Goal: Transaction & Acquisition: Purchase product/service

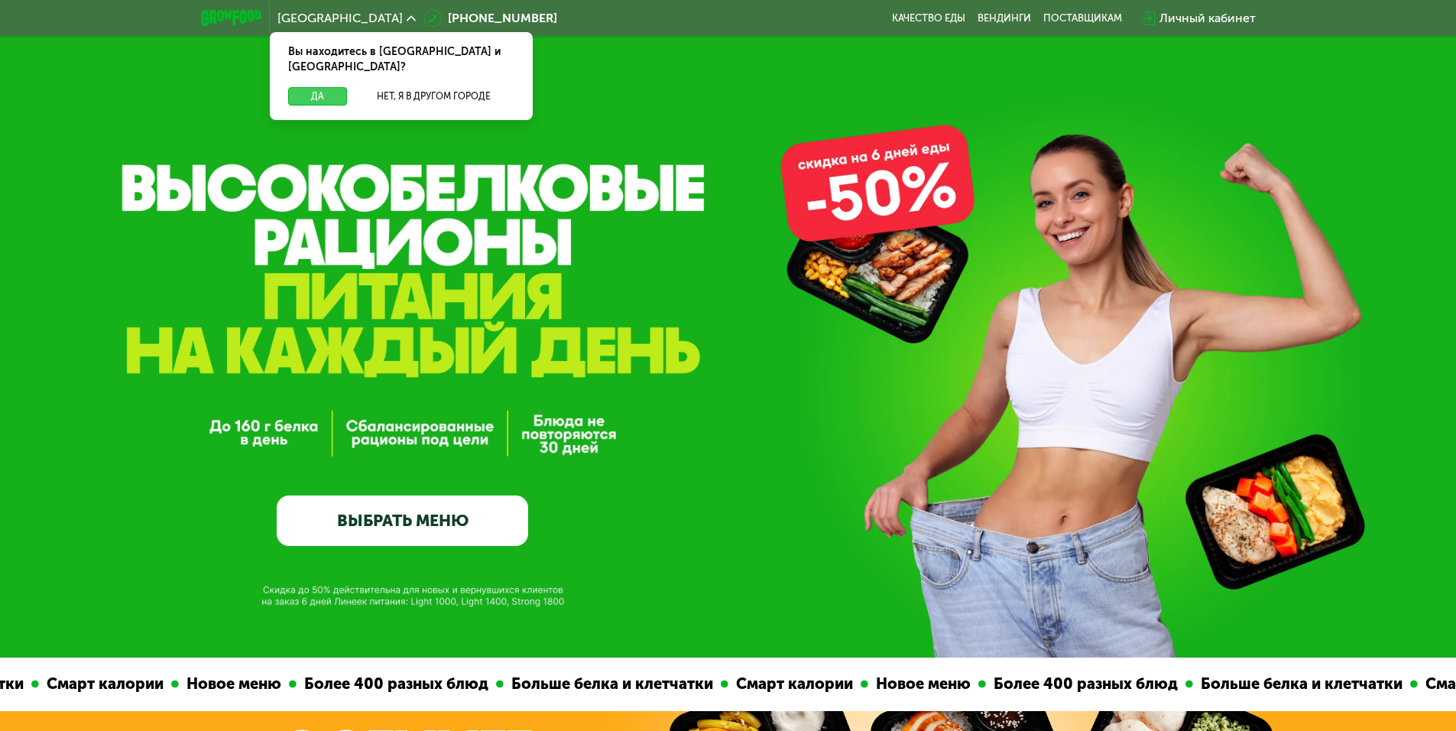
click at [316, 87] on button "Да" at bounding box center [317, 96] width 59 height 18
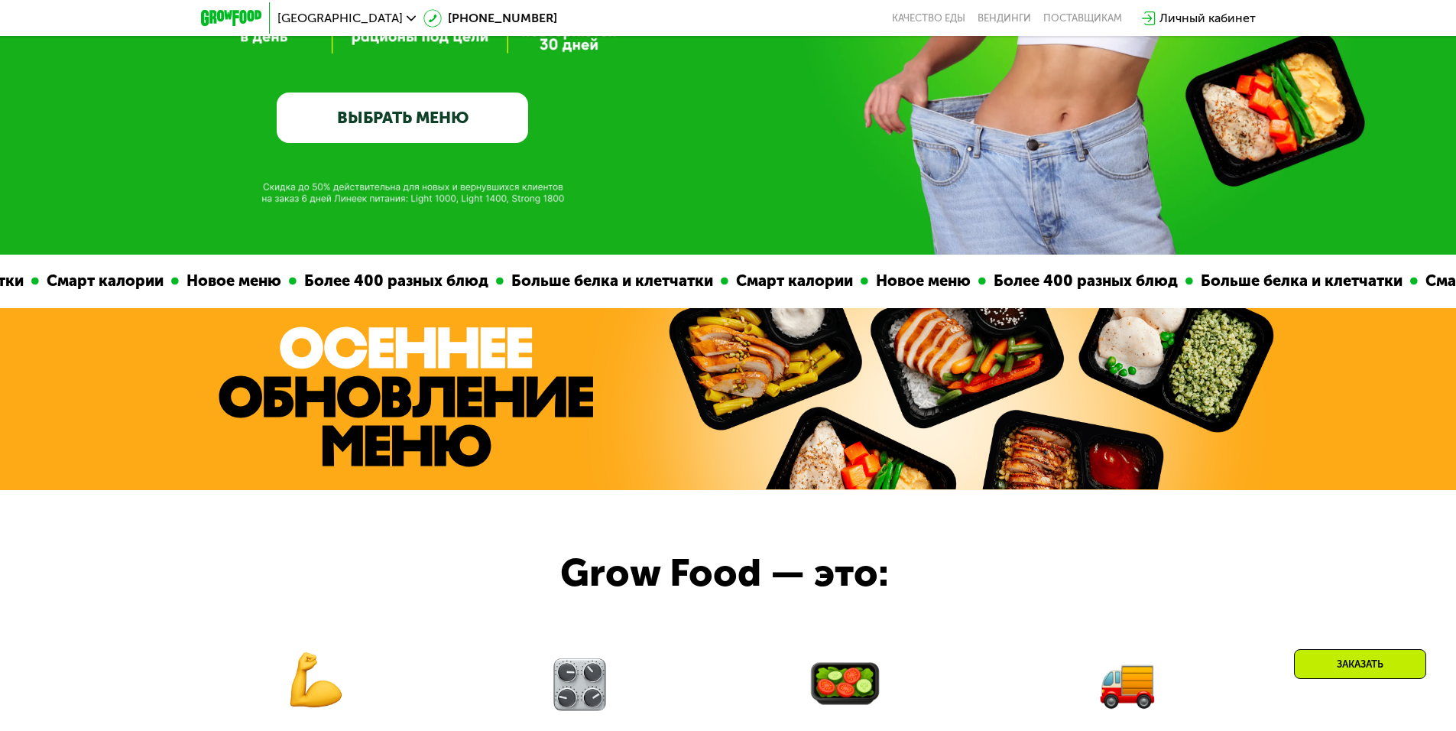
scroll to position [382, 0]
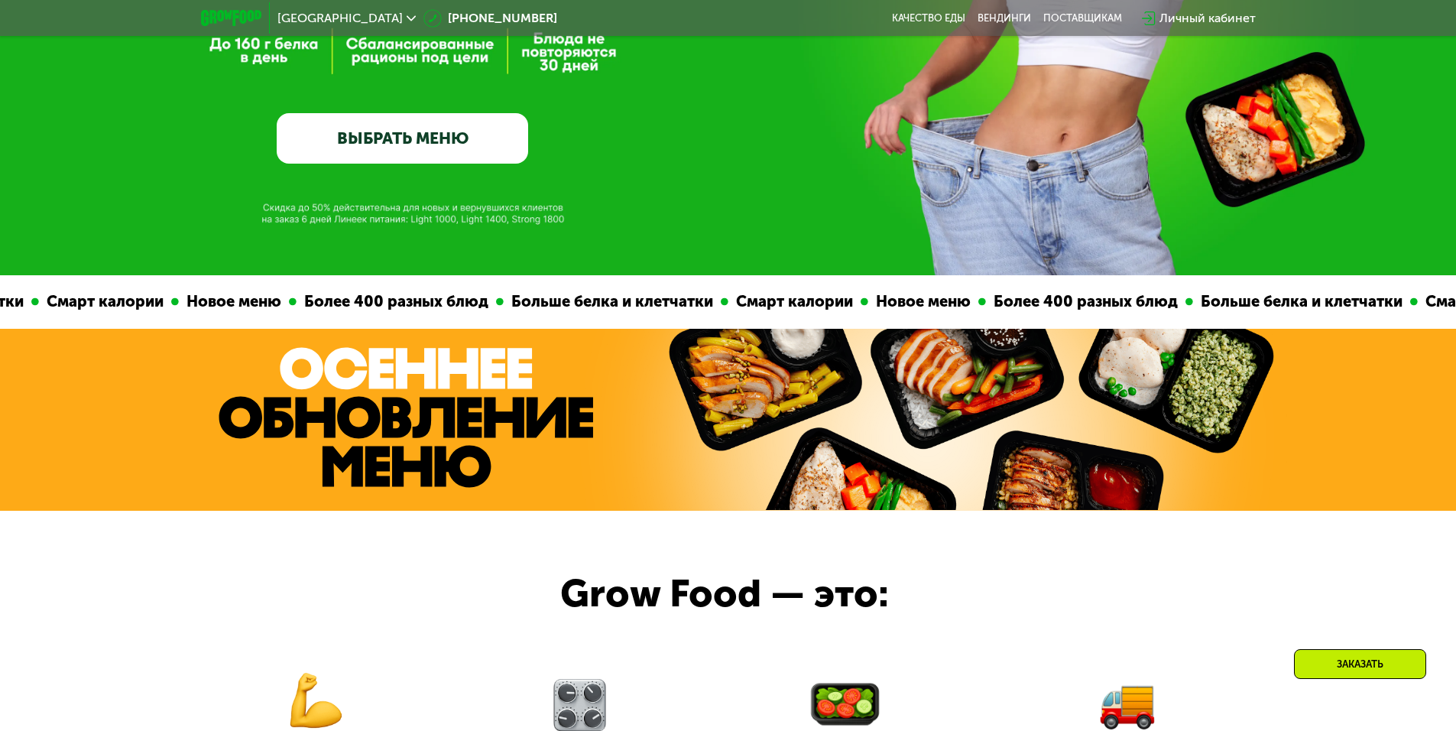
click at [374, 133] on link "ВЫБРАТЬ МЕНЮ" at bounding box center [402, 138] width 251 height 50
click at [410, 156] on link "ВЫБРАТЬ МЕНЮ" at bounding box center [402, 138] width 251 height 50
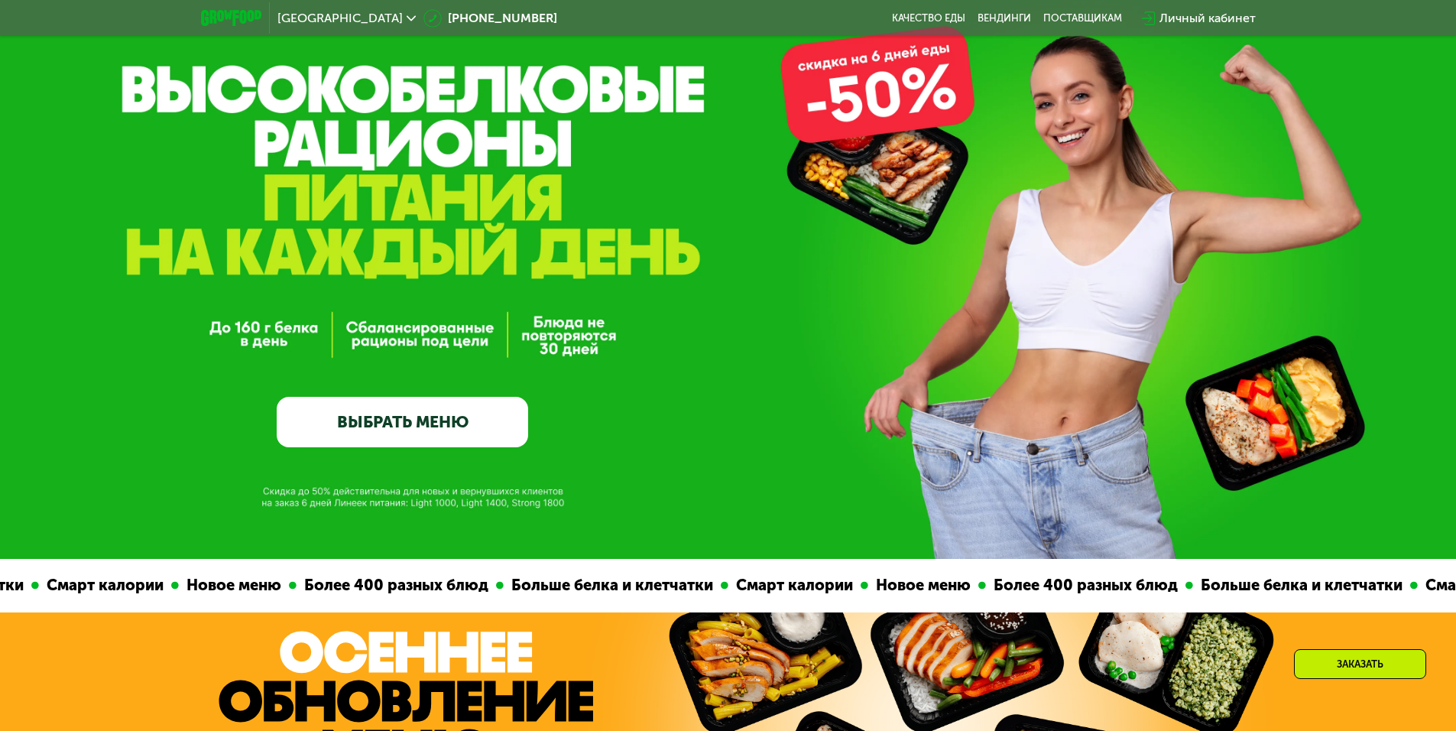
scroll to position [76, 0]
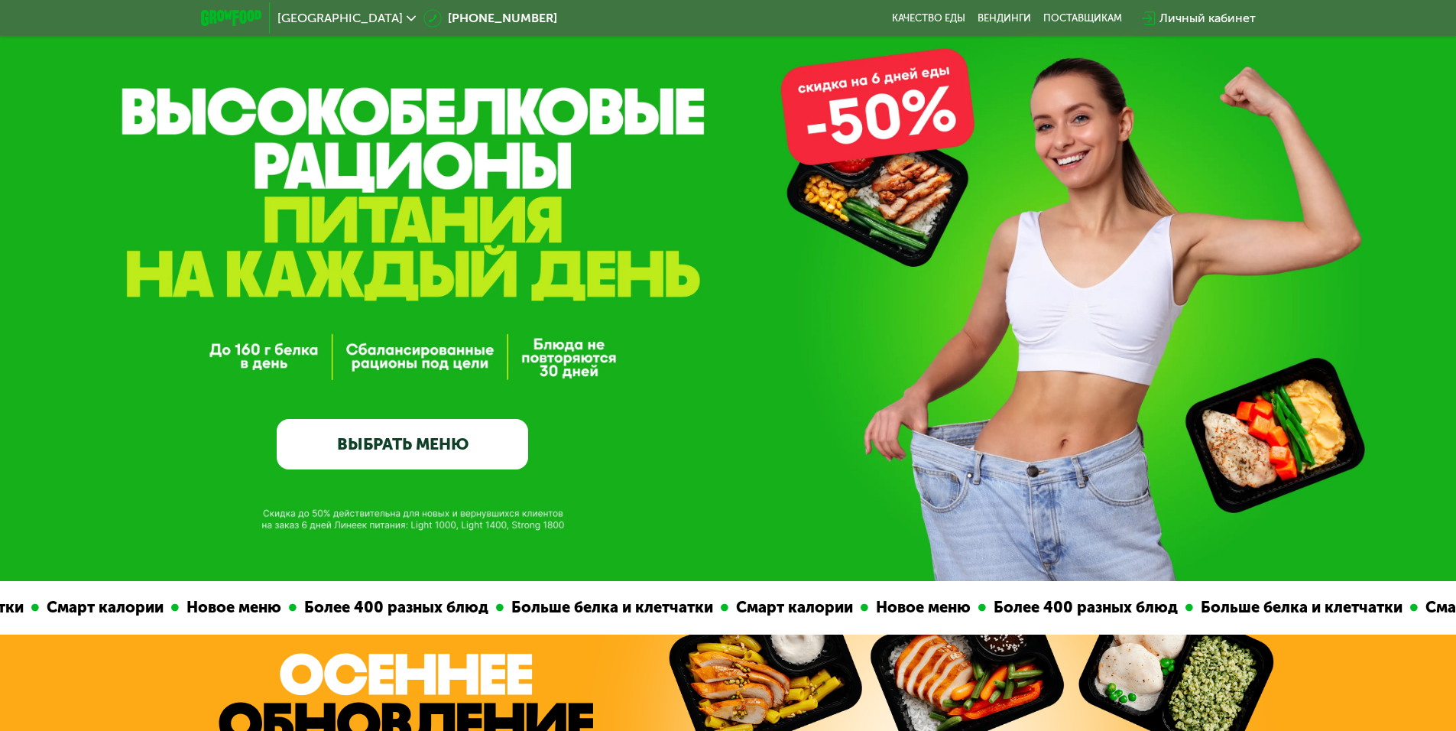
click at [420, 440] on link "ВЫБРАТЬ МЕНЮ" at bounding box center [402, 444] width 251 height 50
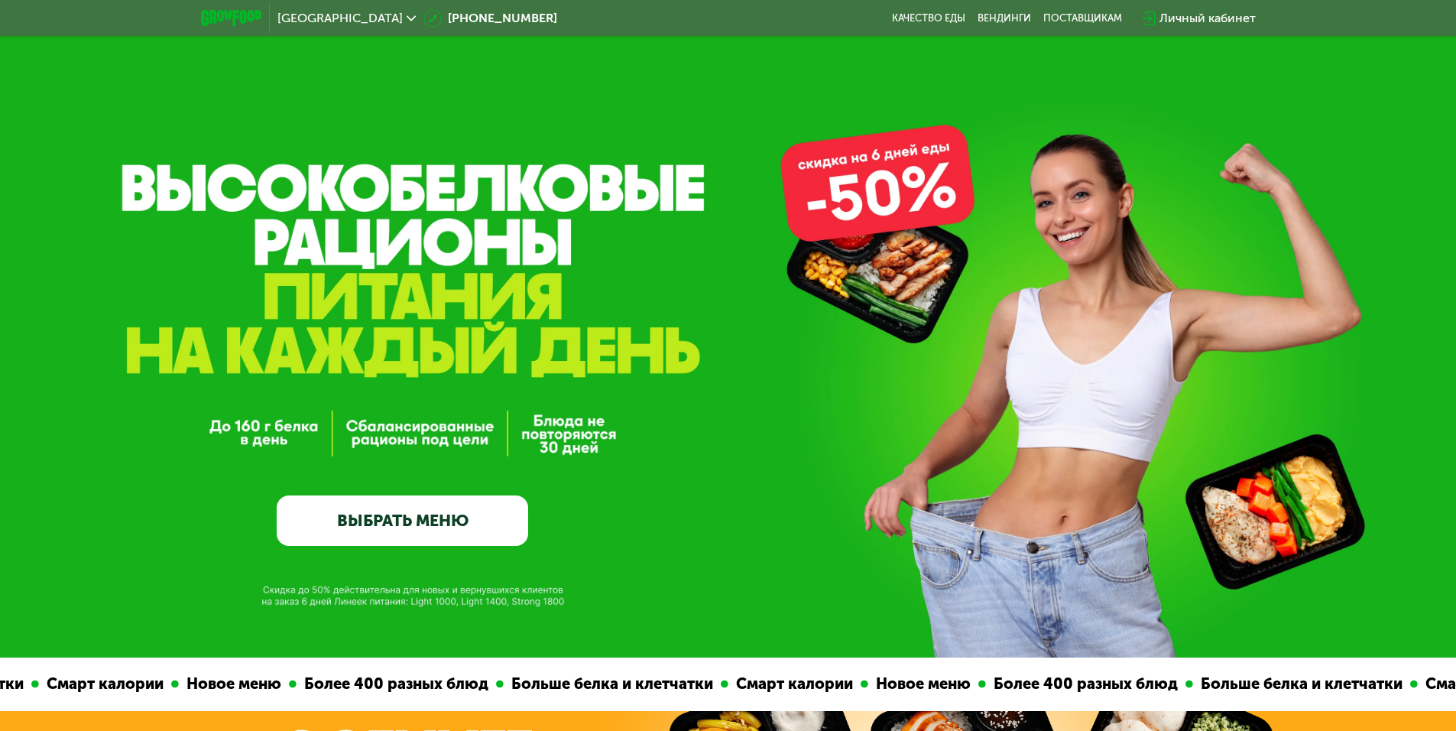
click at [407, 527] on link "ВЫБРАТЬ МЕНЮ" at bounding box center [402, 520] width 251 height 50
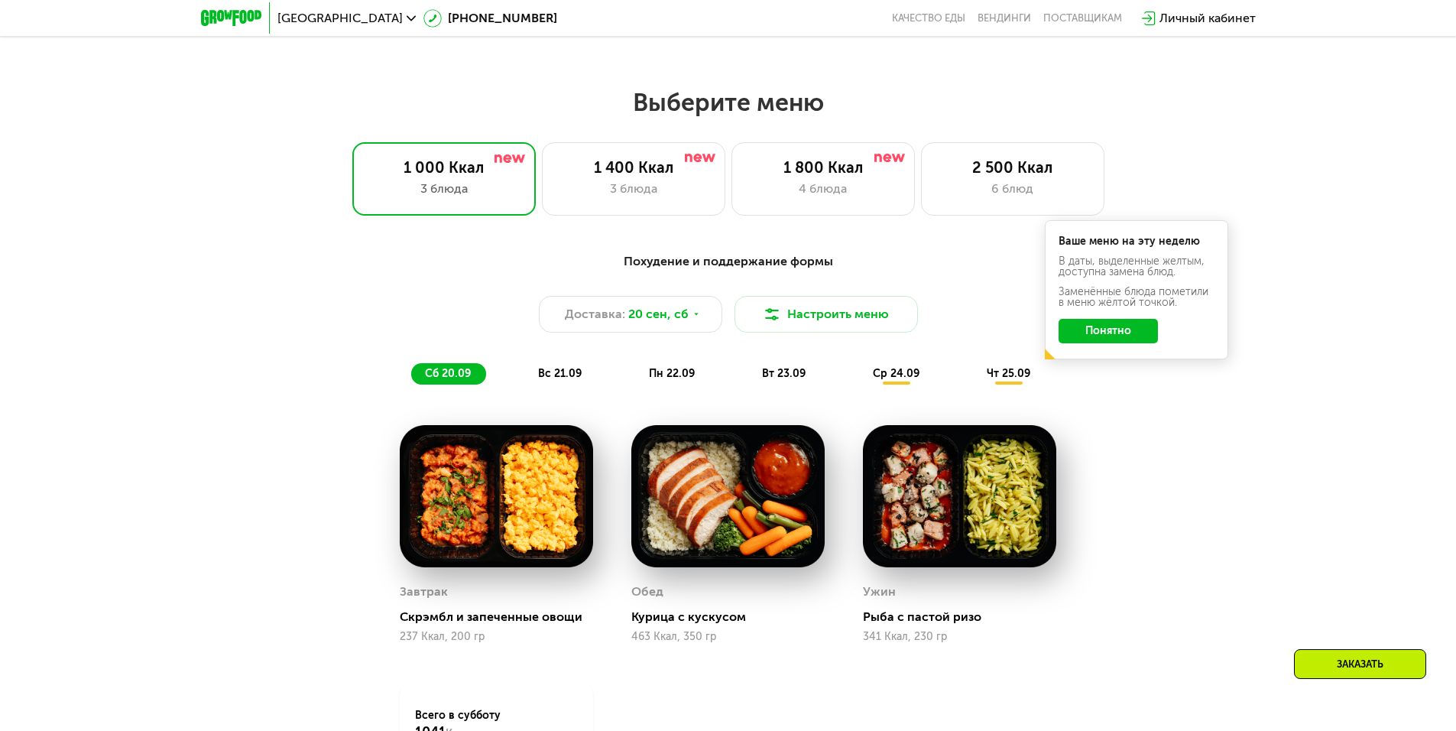
scroll to position [1223, 0]
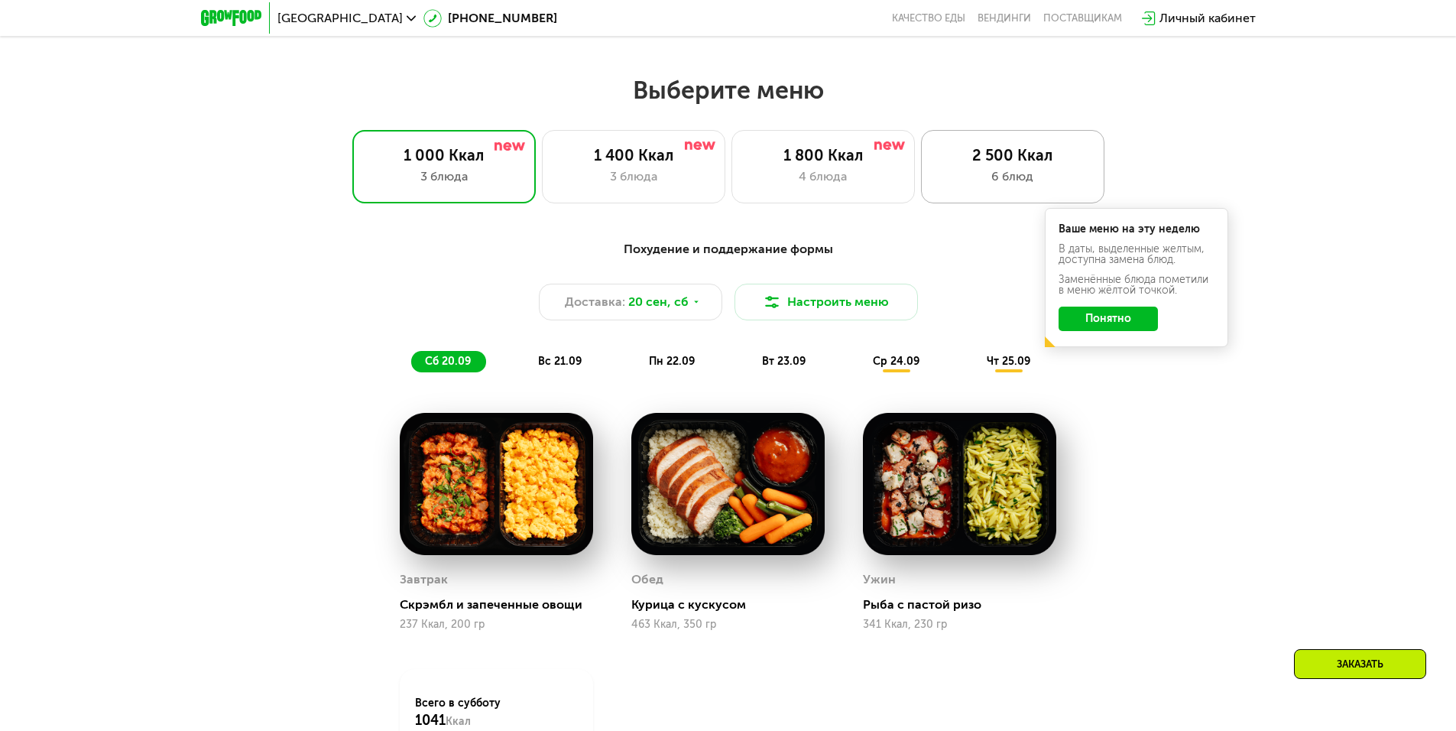
click at [965, 174] on div "6 блюд" at bounding box center [1012, 176] width 151 height 18
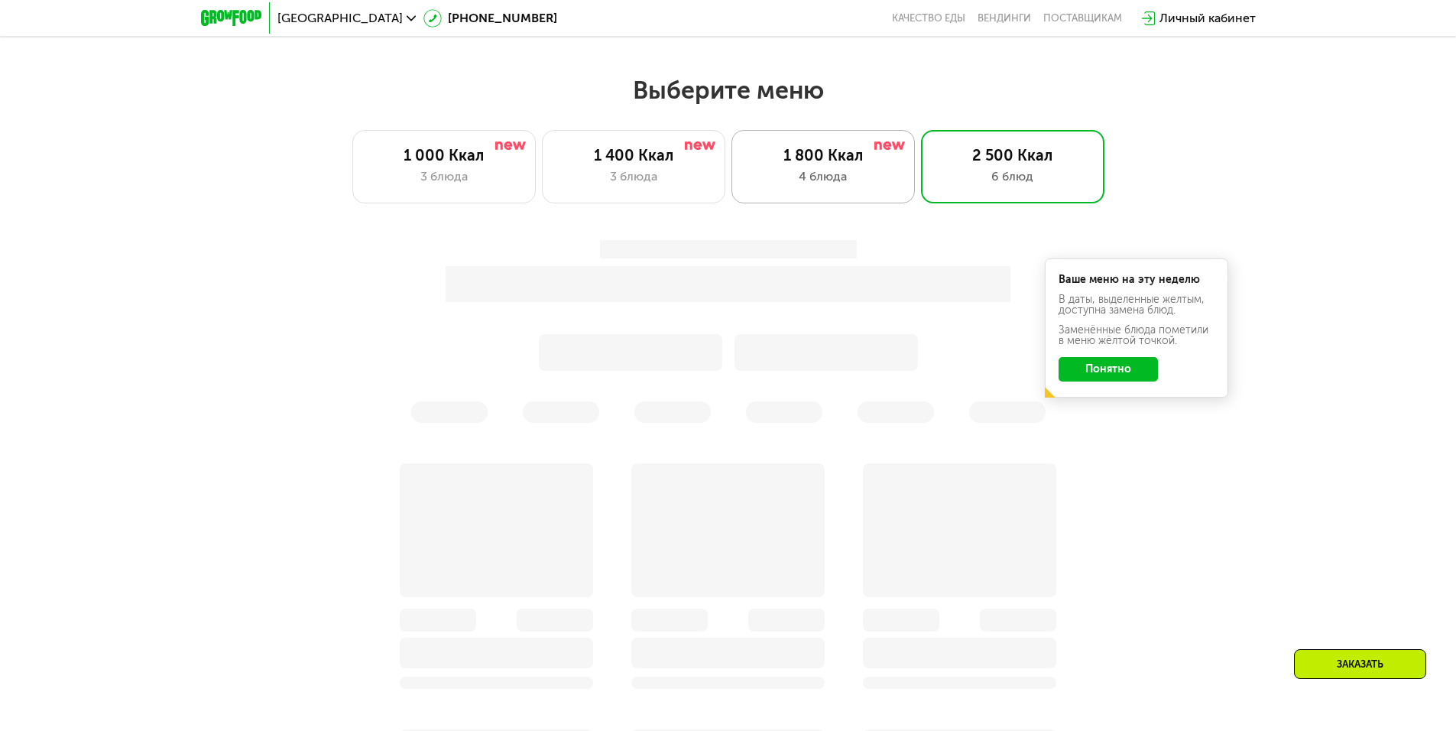
click at [852, 178] on div "4 блюда" at bounding box center [823, 176] width 151 height 18
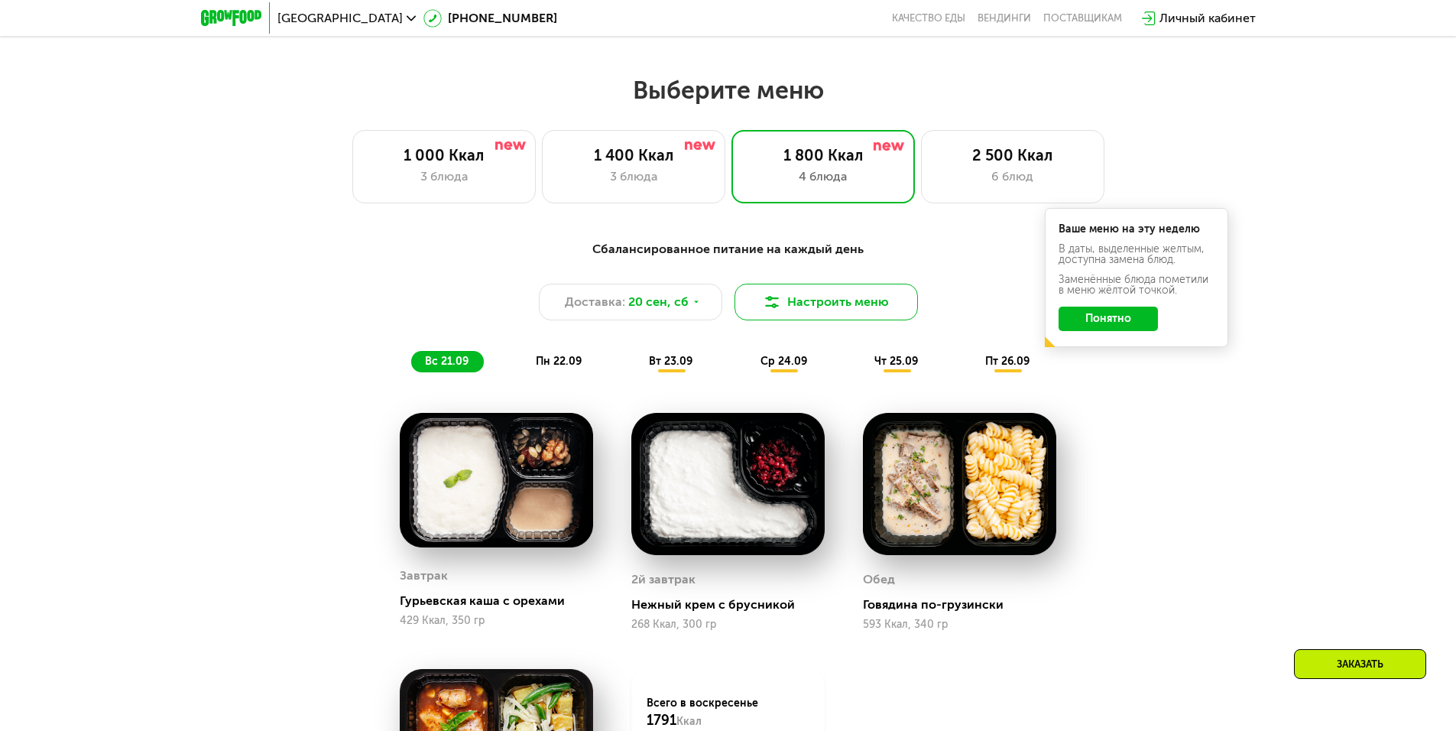
click at [784, 303] on button "Настроить меню" at bounding box center [826, 302] width 183 height 37
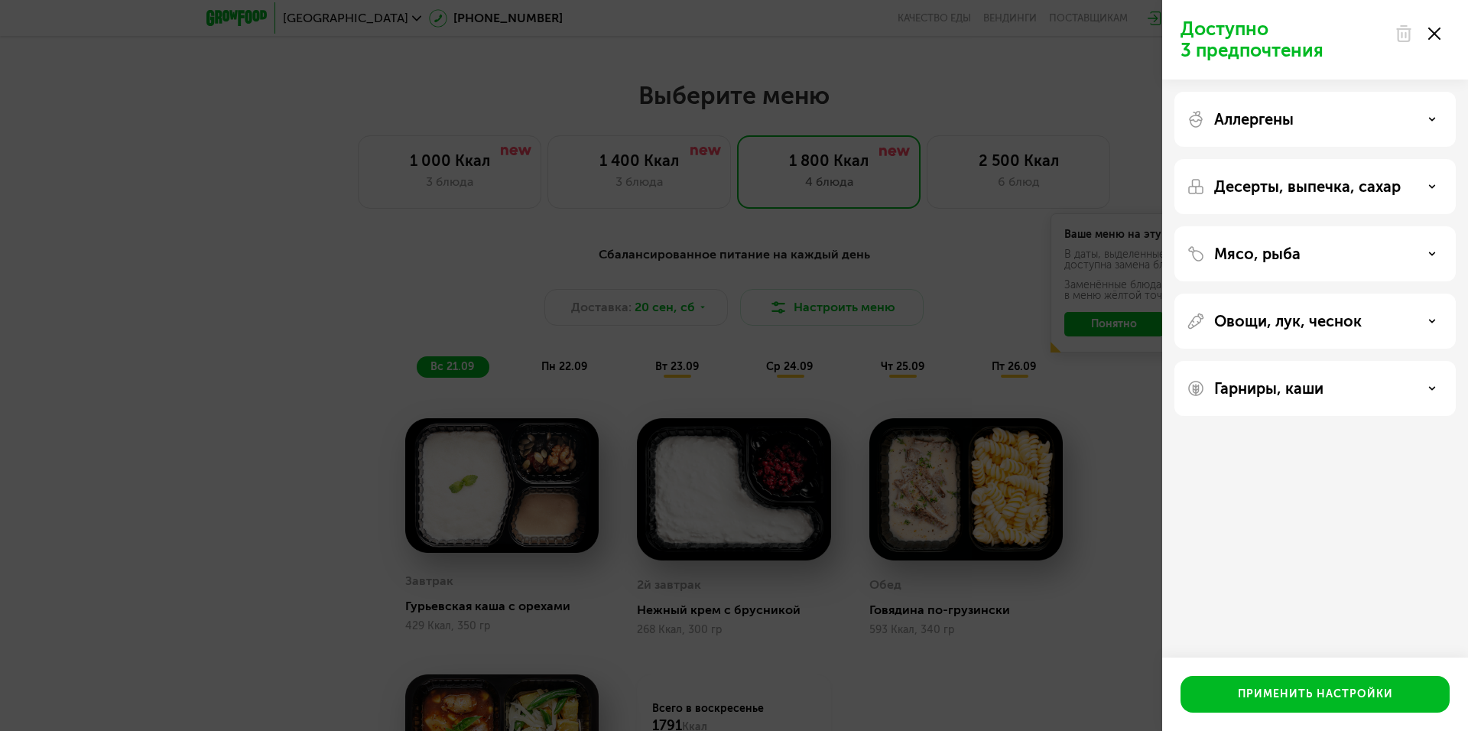
click at [1298, 262] on p "Мясо, рыба" at bounding box center [1257, 254] width 86 height 18
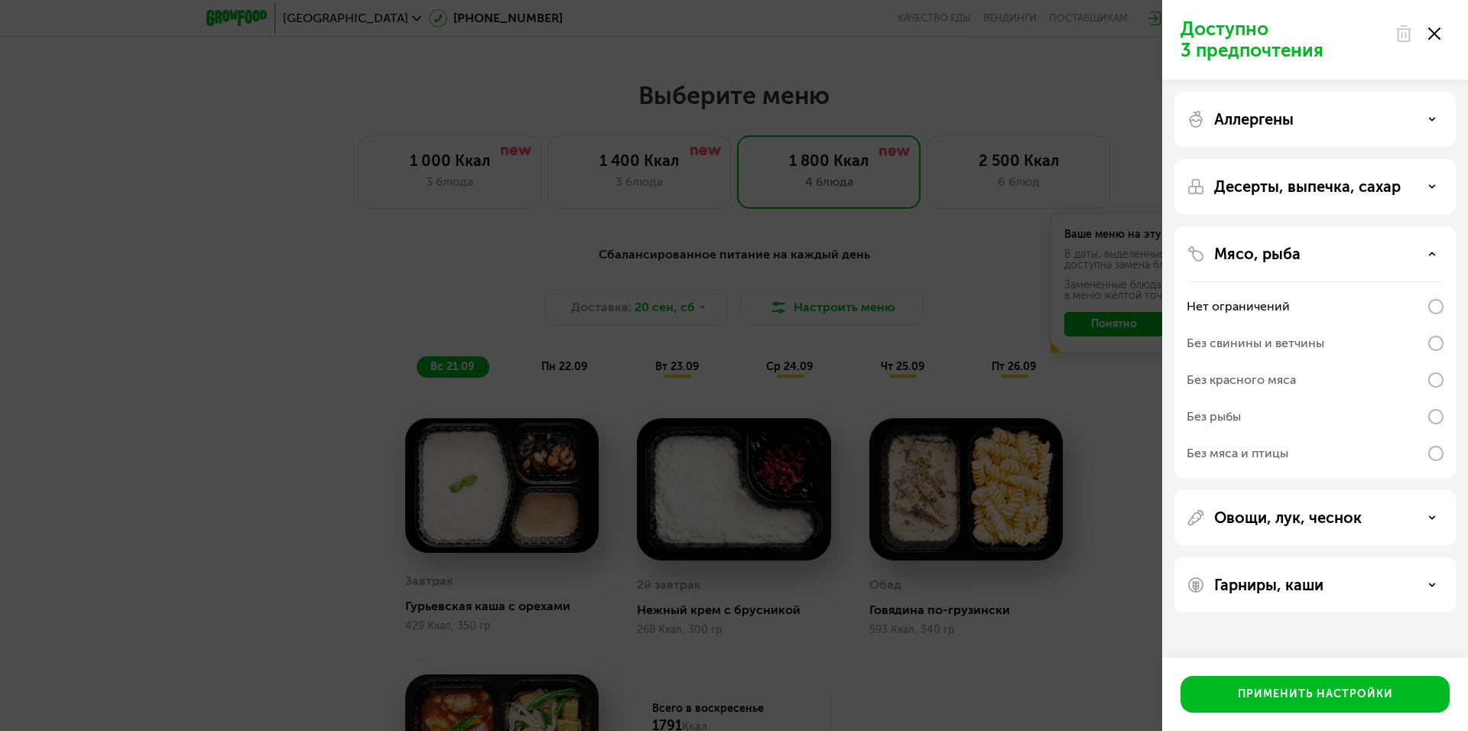
click at [1287, 255] on p "Мясо, рыба" at bounding box center [1257, 254] width 86 height 18
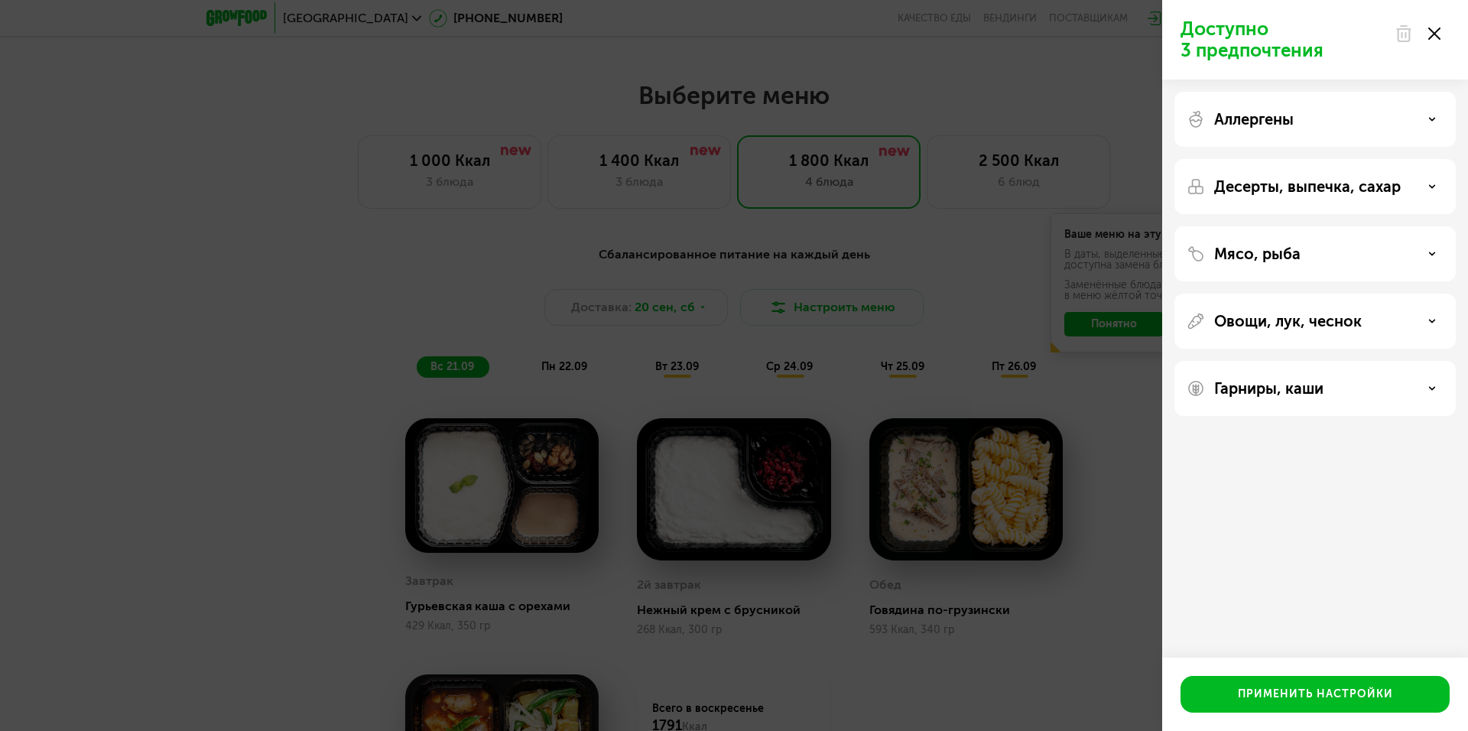
click at [1267, 388] on p "Гарниры, каши" at bounding box center [1268, 388] width 109 height 18
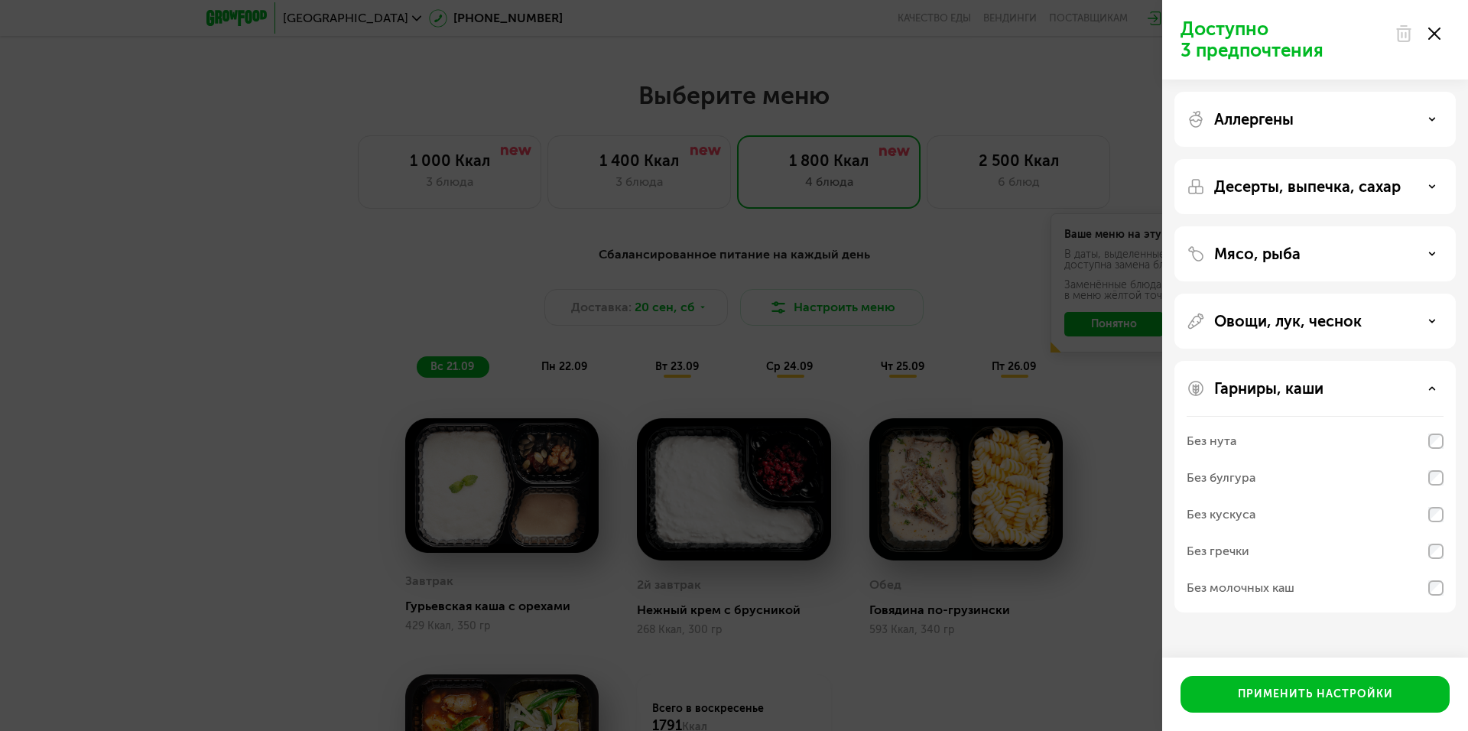
click at [1266, 388] on p "Гарниры, каши" at bounding box center [1268, 388] width 109 height 18
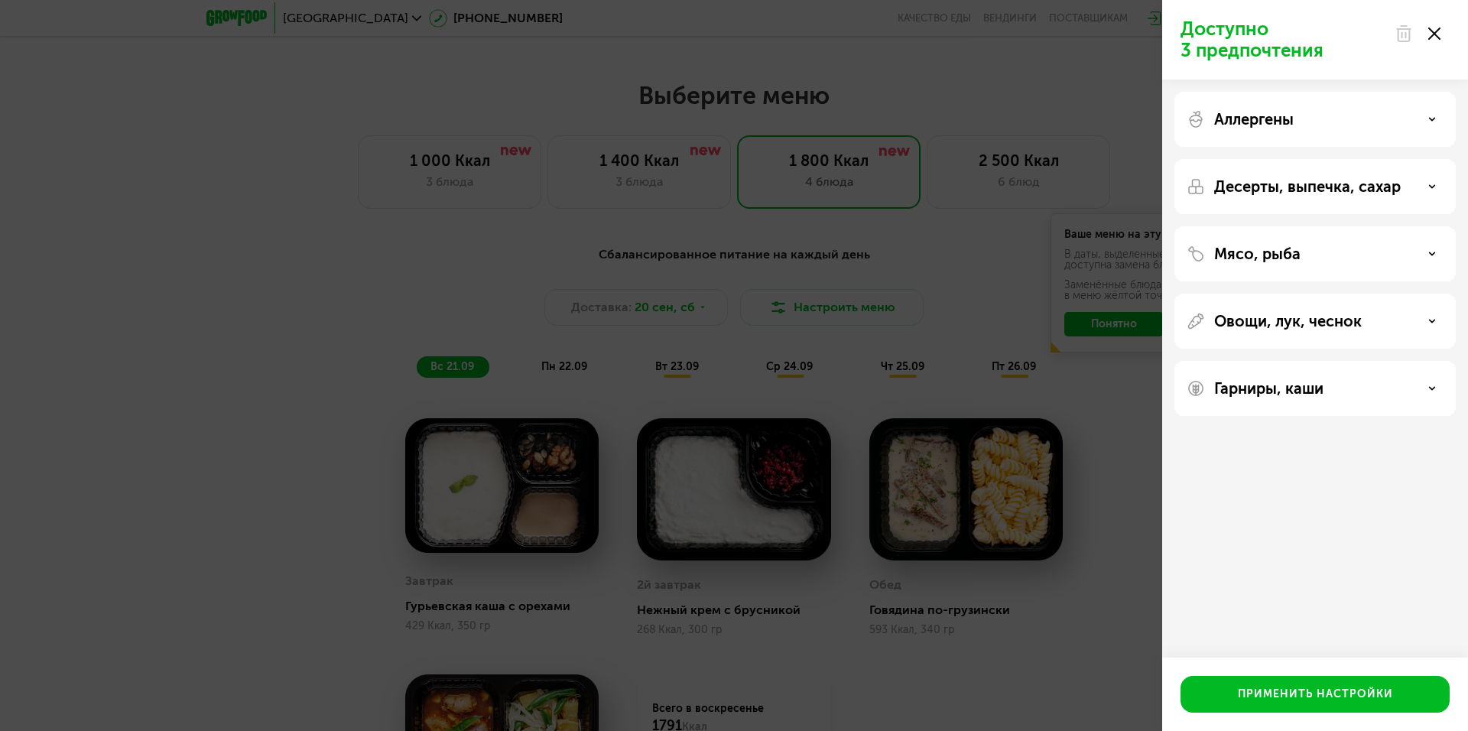
click at [1273, 310] on div "Овощи, лук, чеснок" at bounding box center [1314, 321] width 281 height 55
click at [1272, 320] on p "Овощи, лук, чеснок" at bounding box center [1288, 321] width 148 height 18
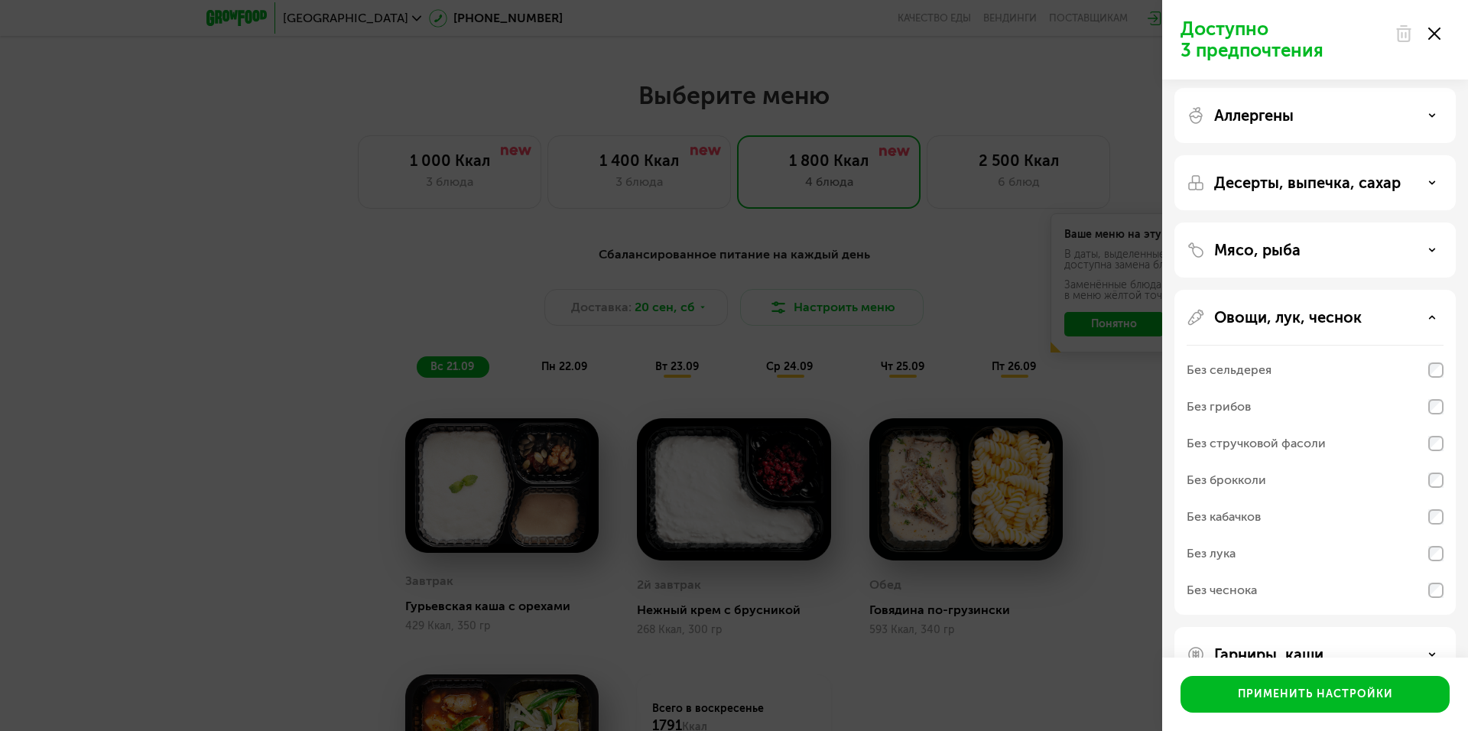
scroll to position [0, 0]
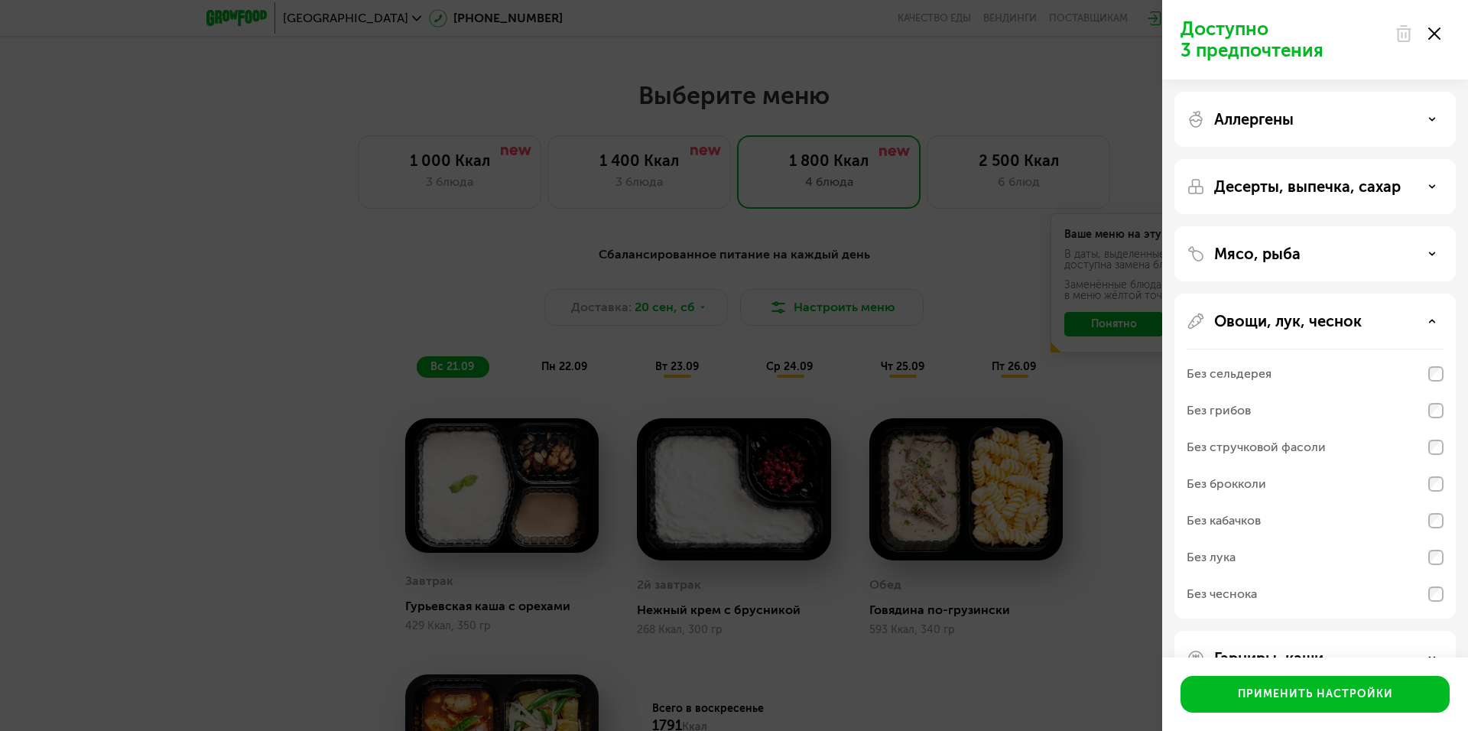
click at [1295, 128] on div "Аллергены" at bounding box center [1314, 119] width 257 height 18
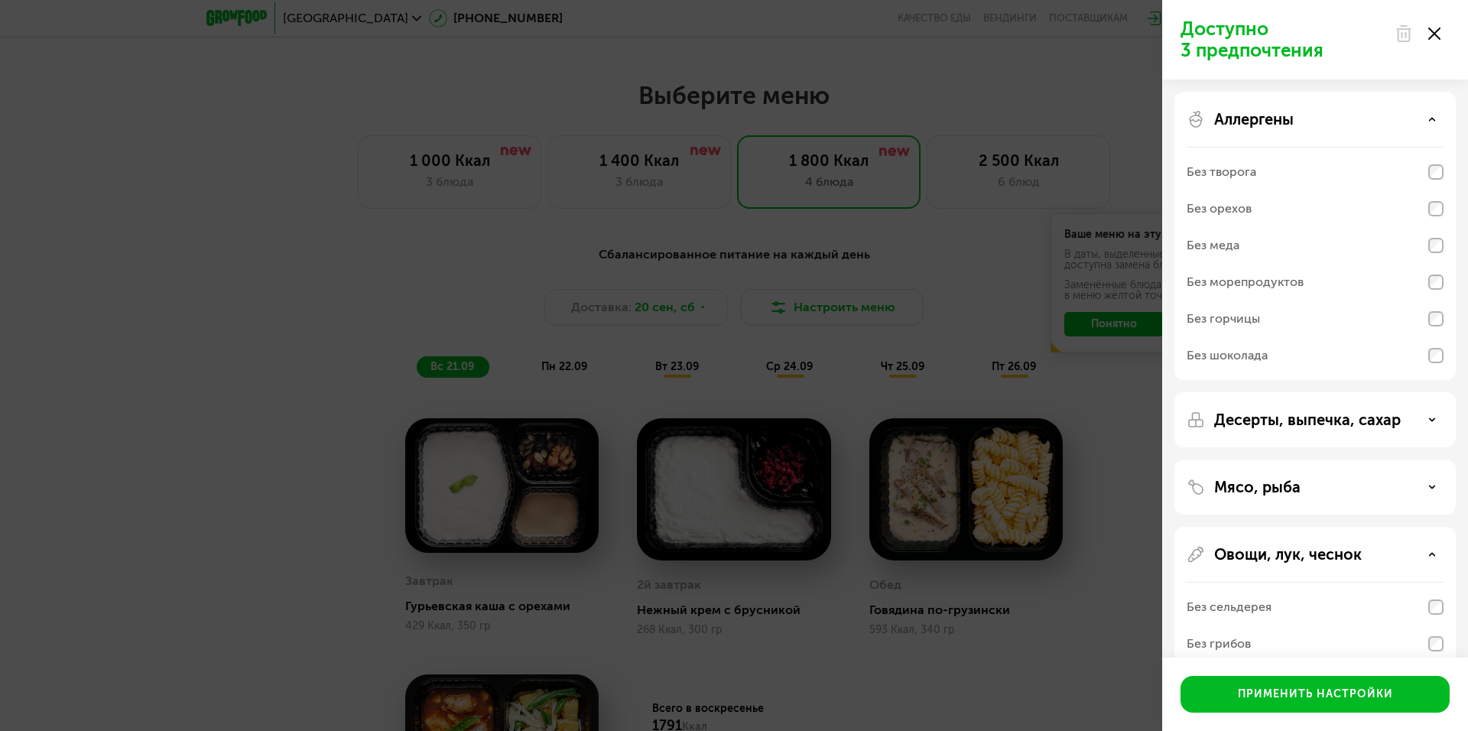
click at [1225, 417] on p "Десерты, выпечка, сахар" at bounding box center [1307, 419] width 187 height 18
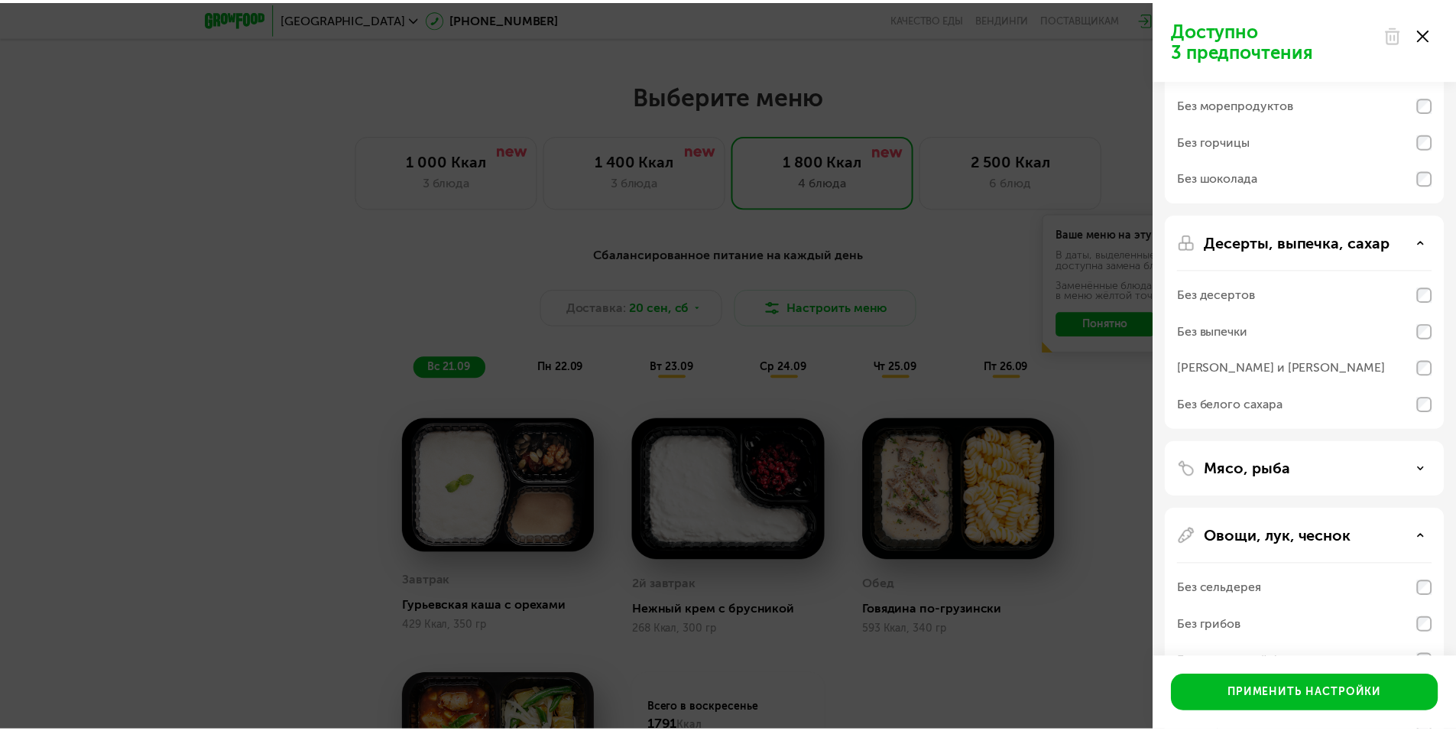
scroll to position [229, 0]
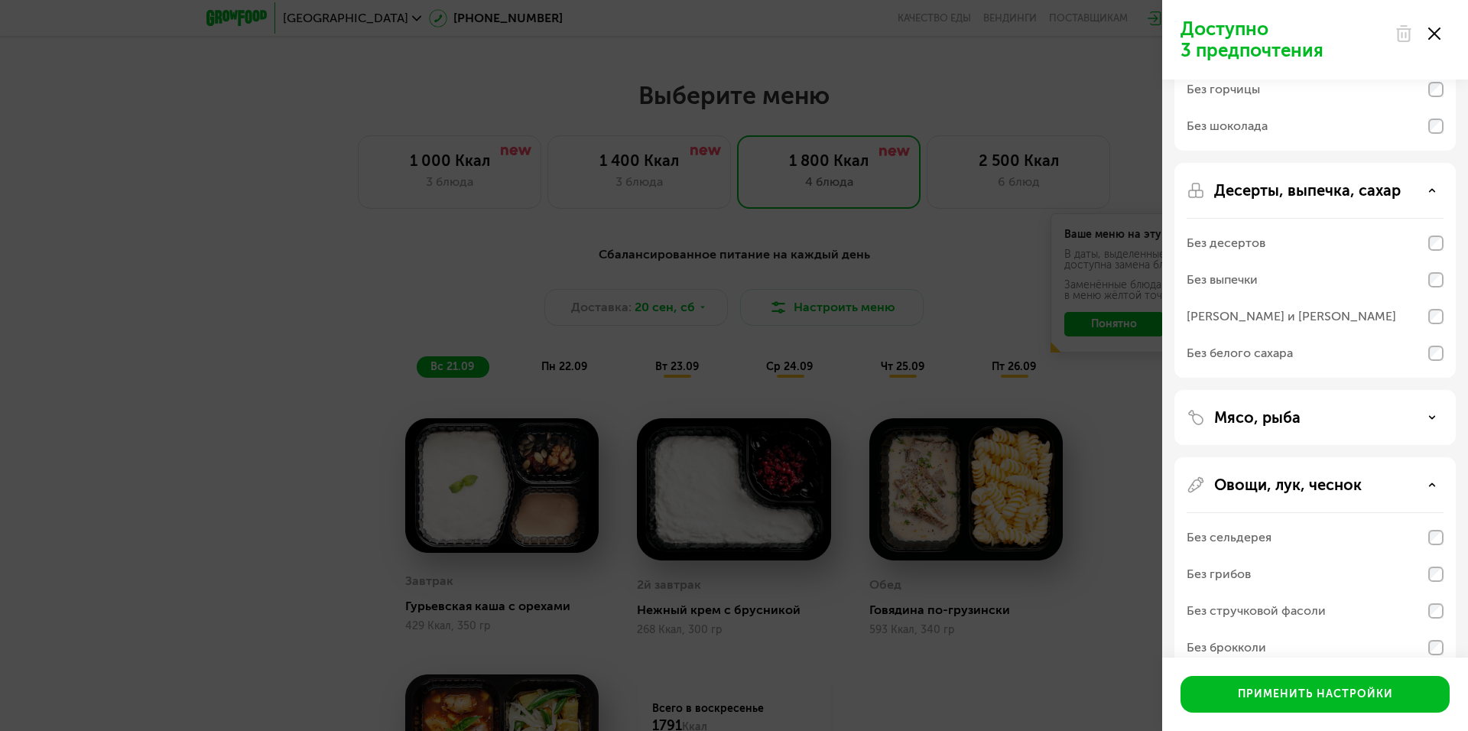
click at [1250, 427] on div "Мясо, рыба" at bounding box center [1314, 417] width 281 height 55
click at [1253, 417] on p "Мясо, рыба" at bounding box center [1257, 417] width 86 height 18
click at [1150, 459] on div "Доступно 3 предпочтения Аллергены Без творога Без орехов Без меда Без морепроду…" at bounding box center [734, 365] width 1468 height 731
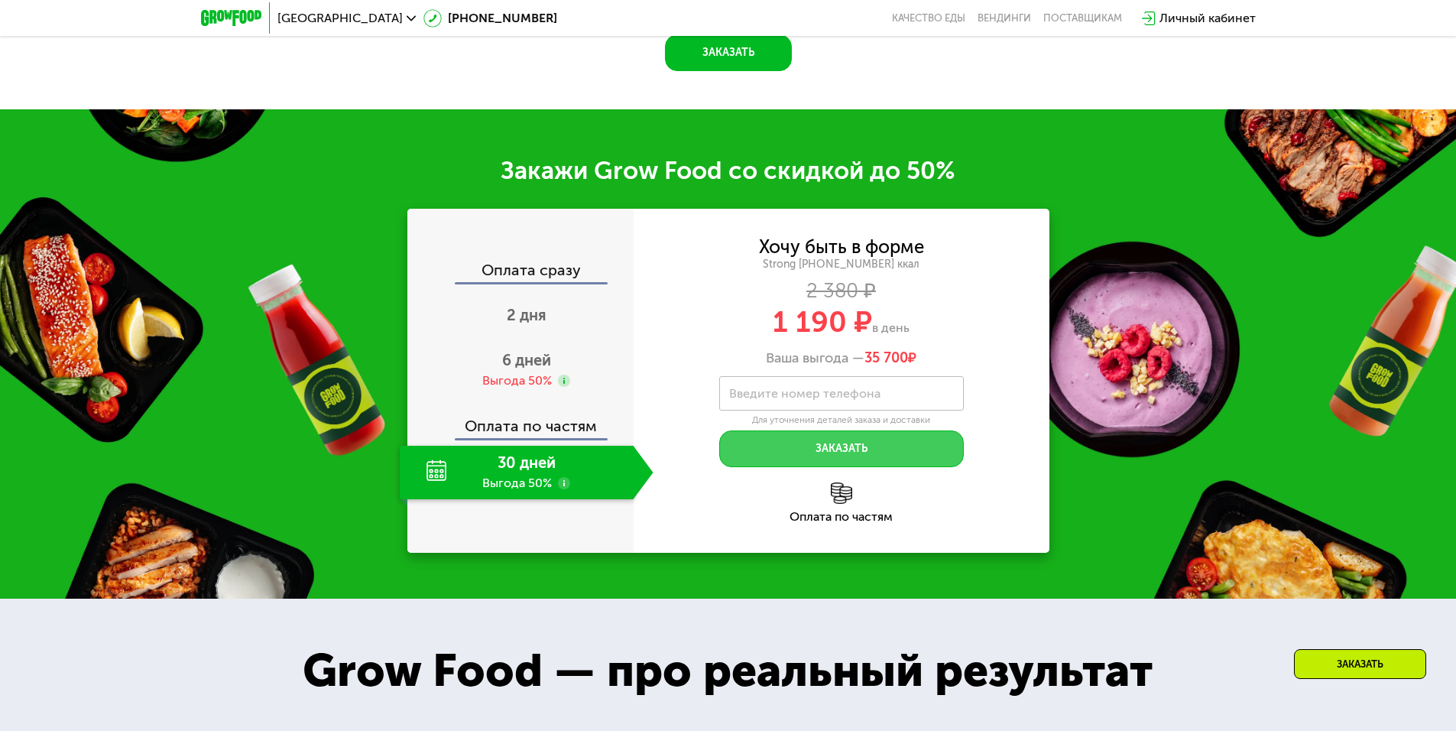
scroll to position [2140, 0]
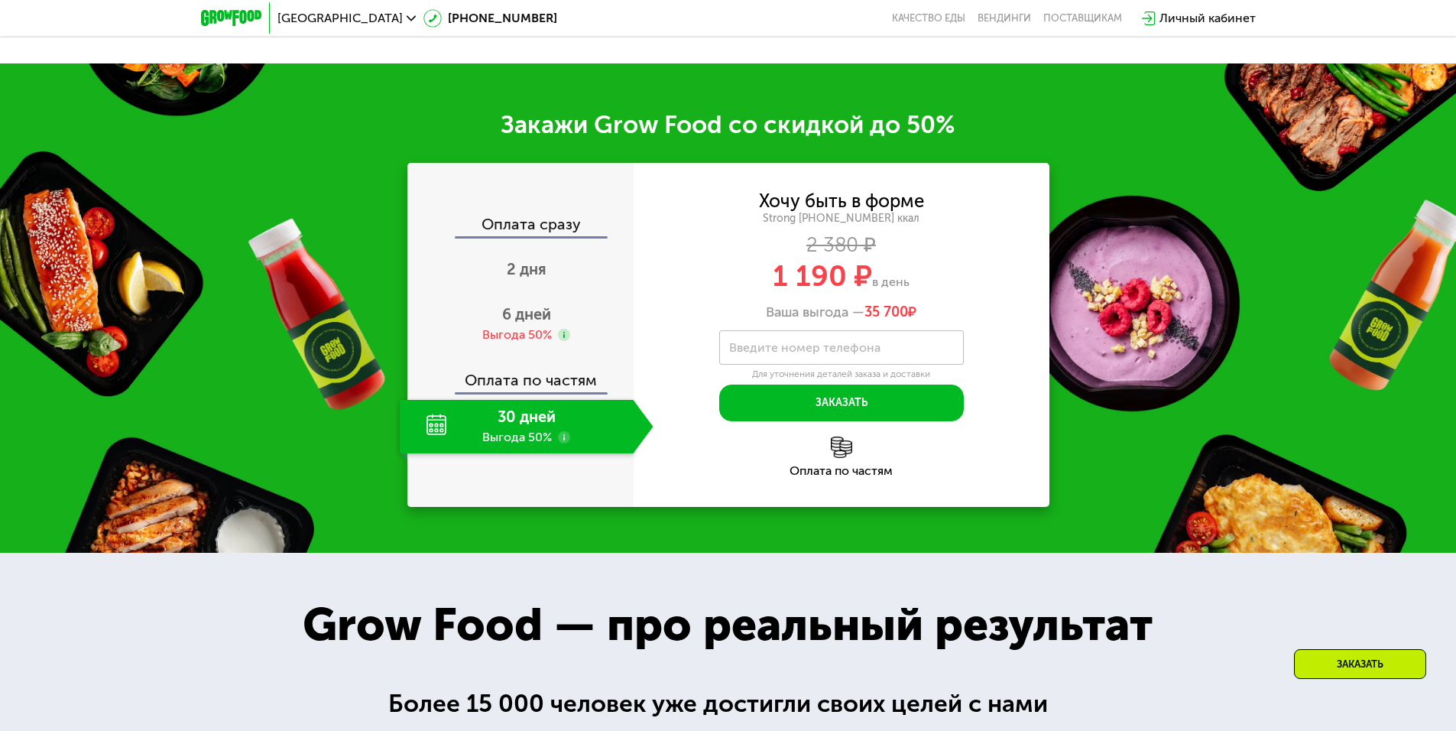
click at [445, 433] on div "30 дней Выгода 50%" at bounding box center [517, 427] width 234 height 54
click at [530, 334] on div "Выгода 50%" at bounding box center [517, 334] width 70 height 17
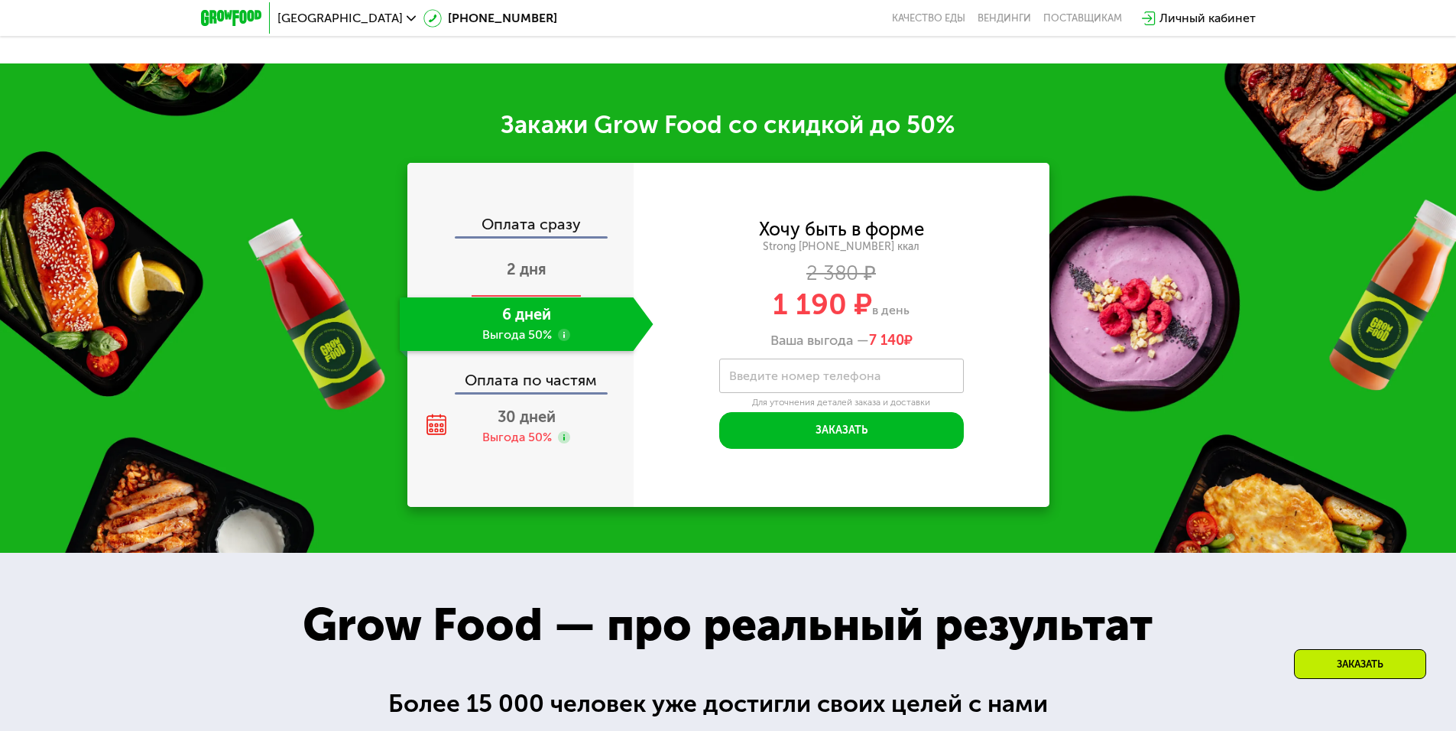
click at [525, 284] on div "2 дня" at bounding box center [527, 271] width 254 height 54
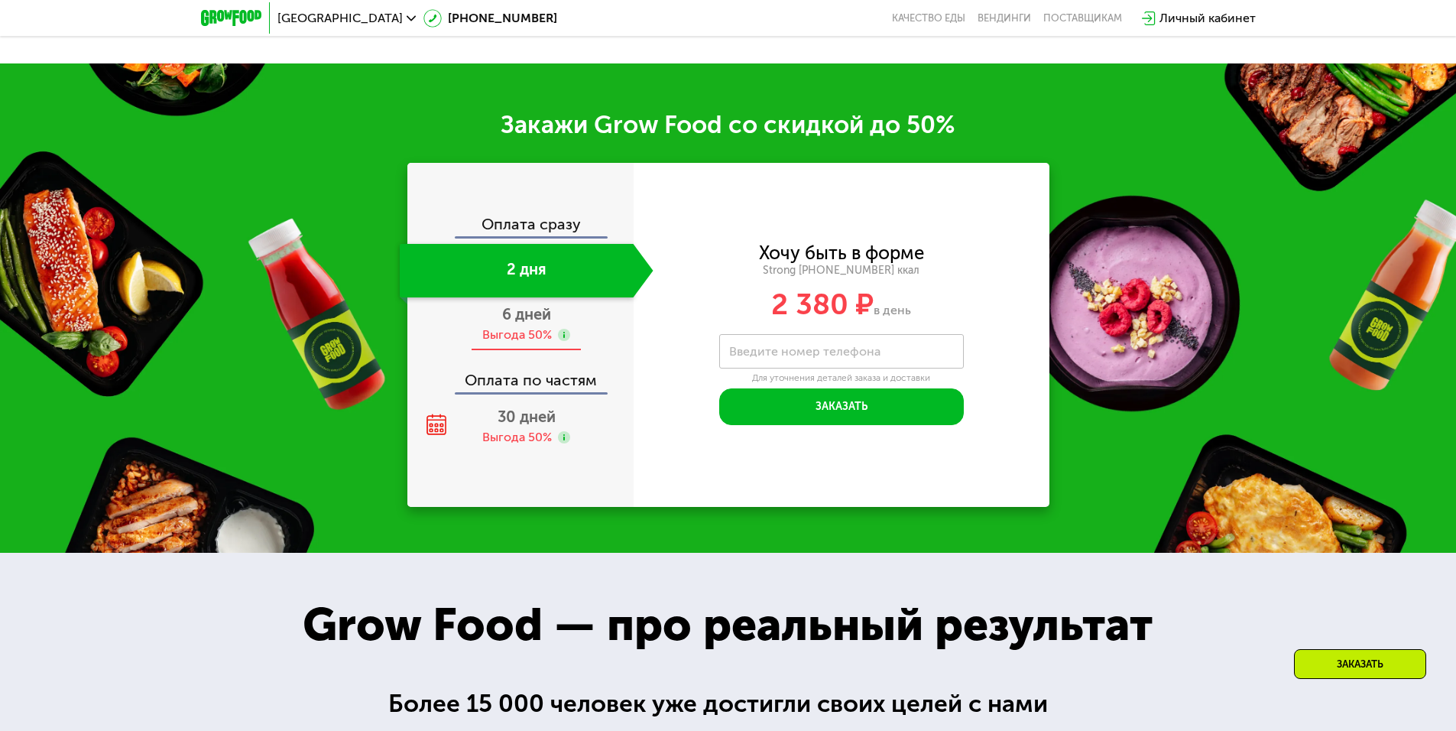
click at [525, 334] on div "Выгода 50%" at bounding box center [517, 334] width 70 height 17
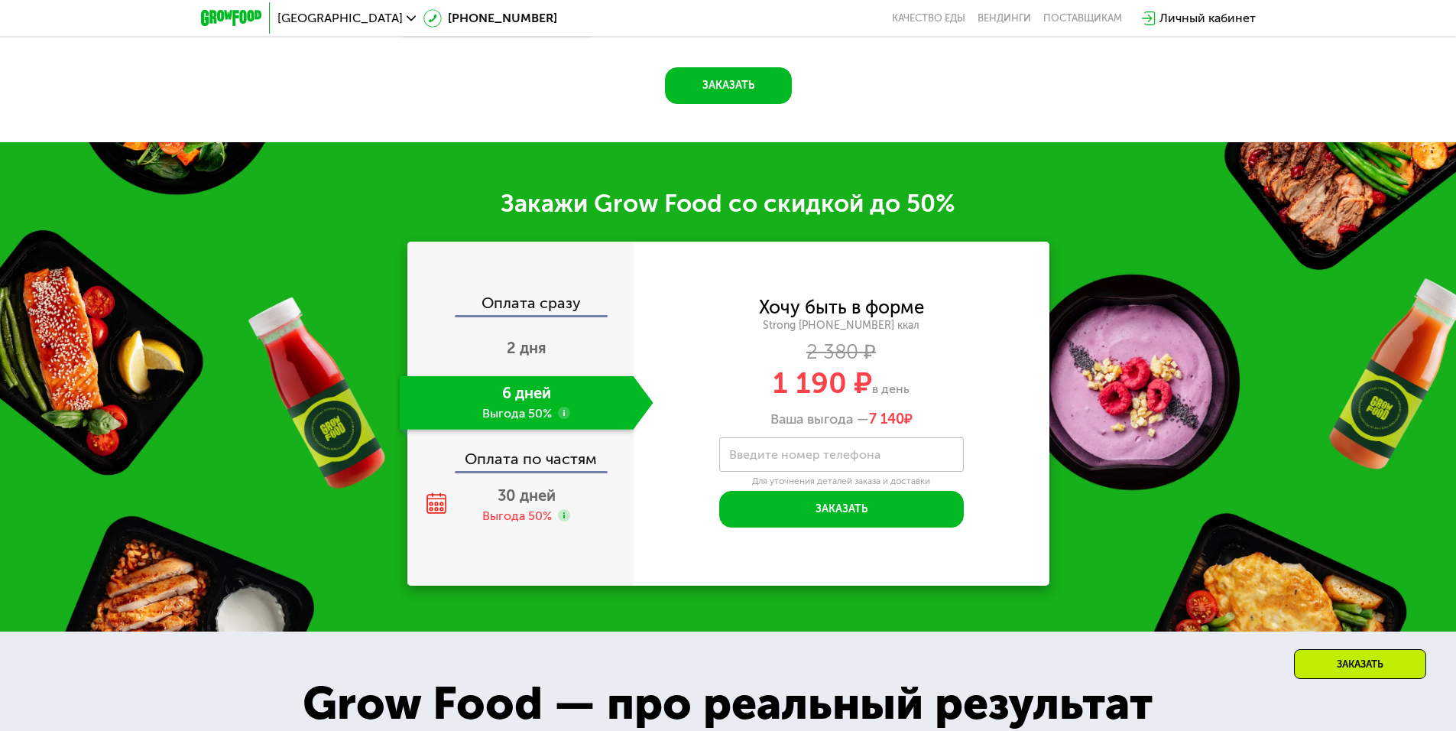
scroll to position [2140, 0]
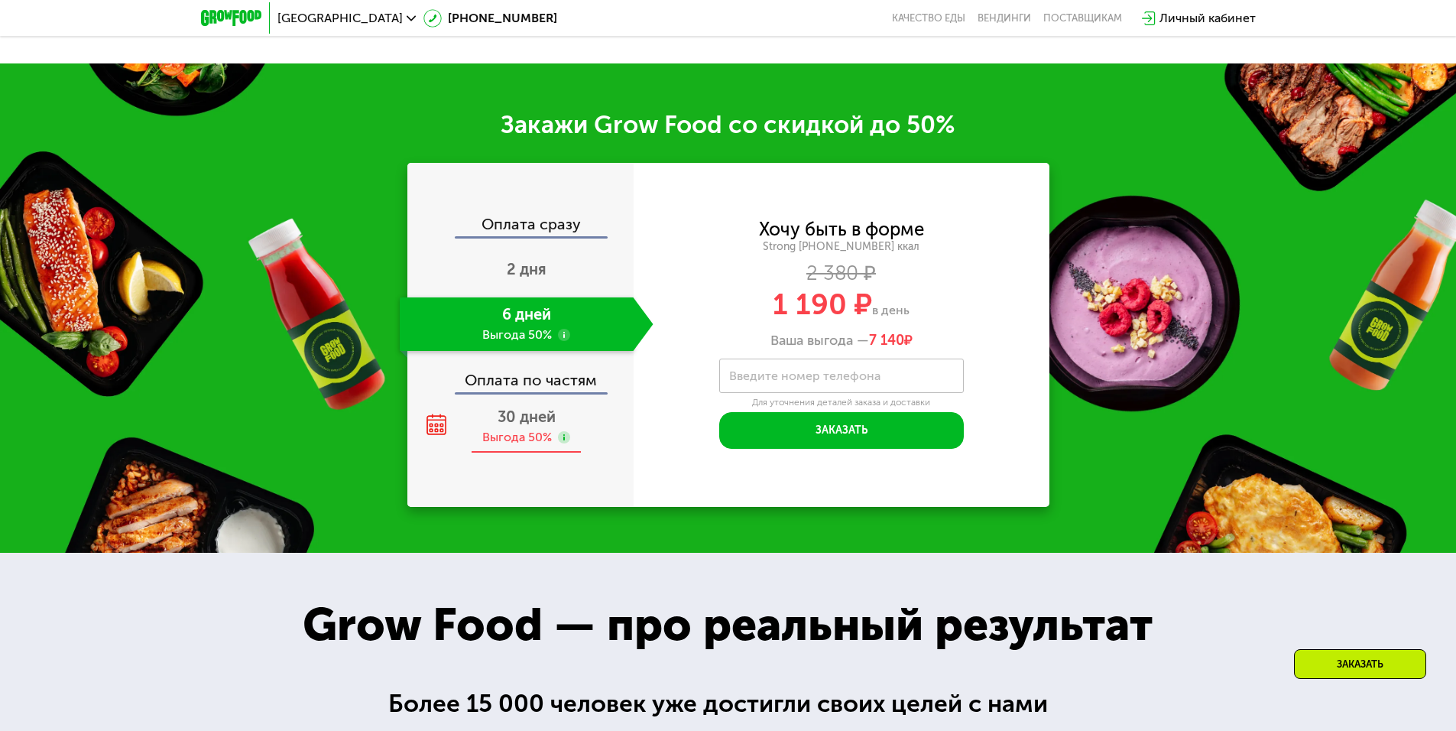
click at [522, 423] on span "30 дней" at bounding box center [527, 416] width 58 height 18
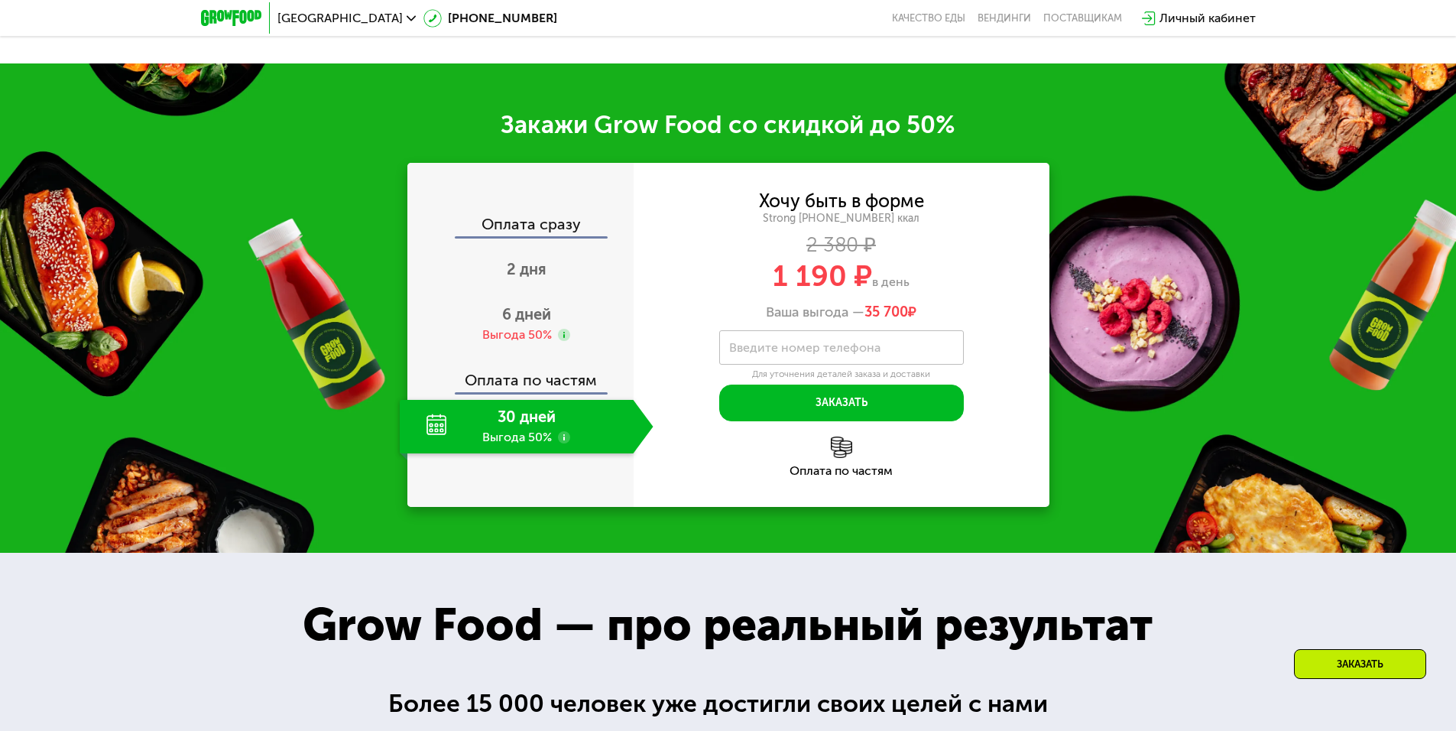
click at [562, 442] on use at bounding box center [564, 437] width 12 height 12
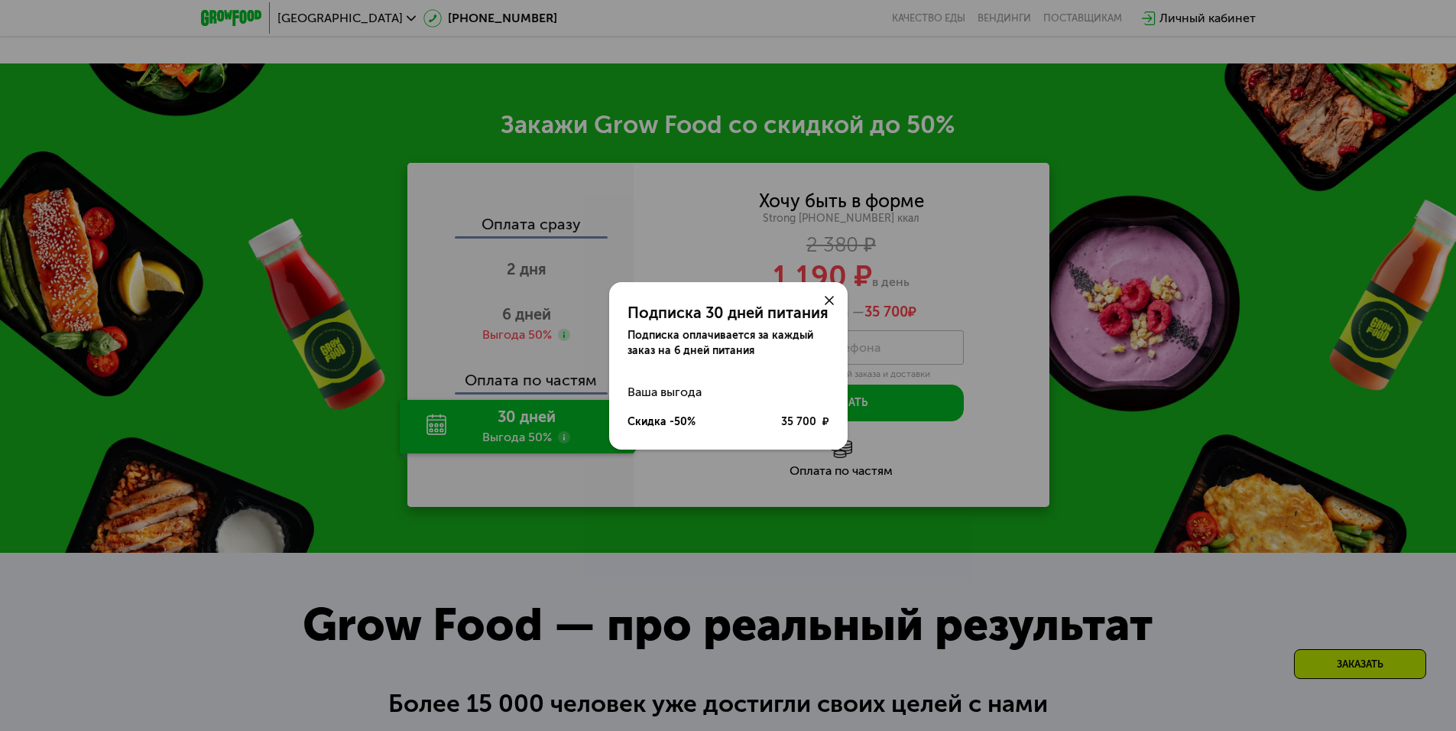
click at [829, 297] on icon at bounding box center [829, 300] width 9 height 9
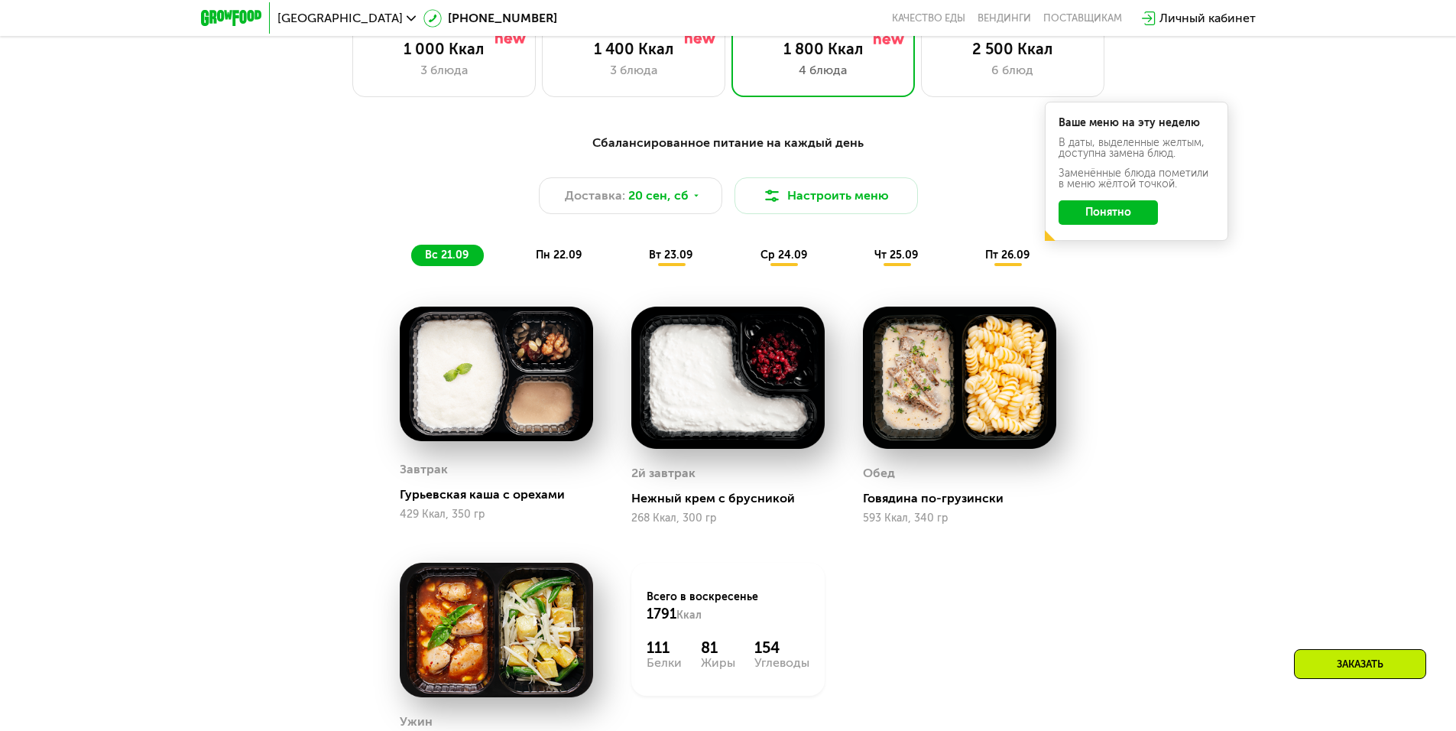
scroll to position [1299, 0]
